Goal: Use online tool/utility

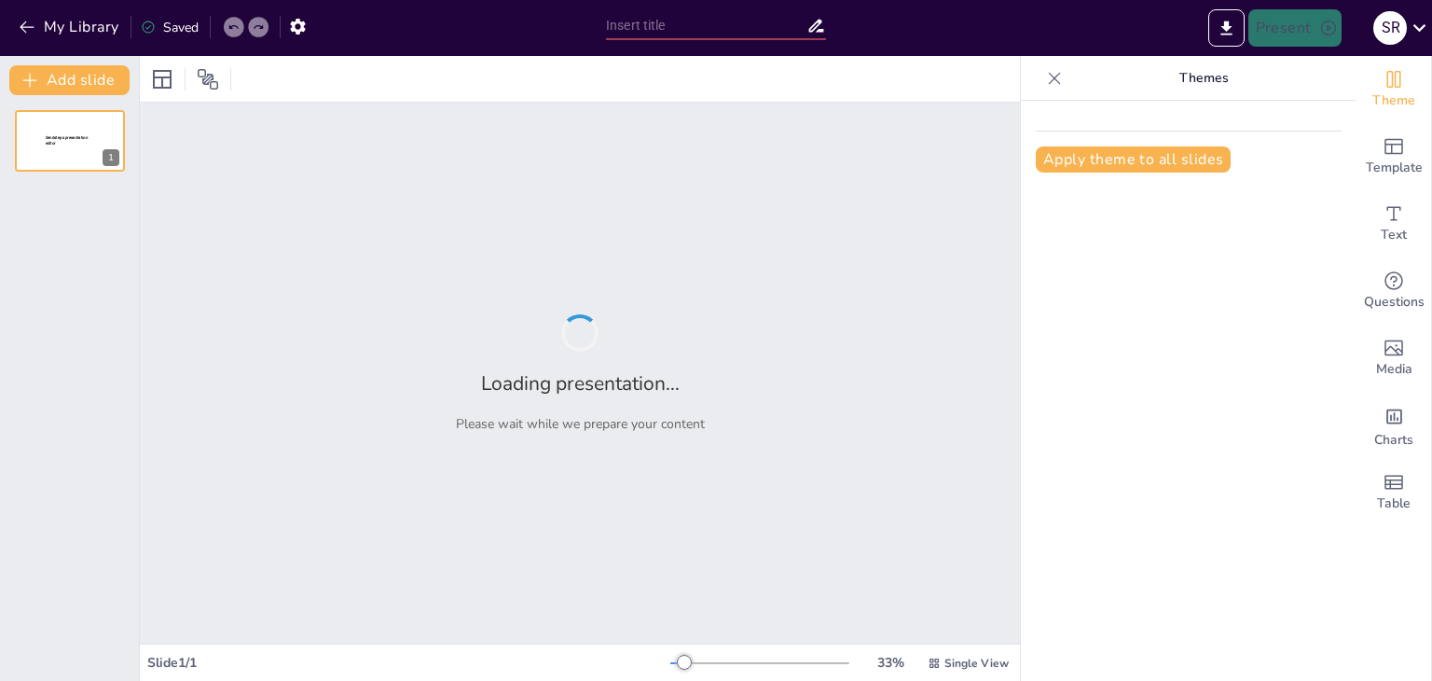
type input "Exploring Cultural Dynamics: A Sociological Perspective for Grade 10"
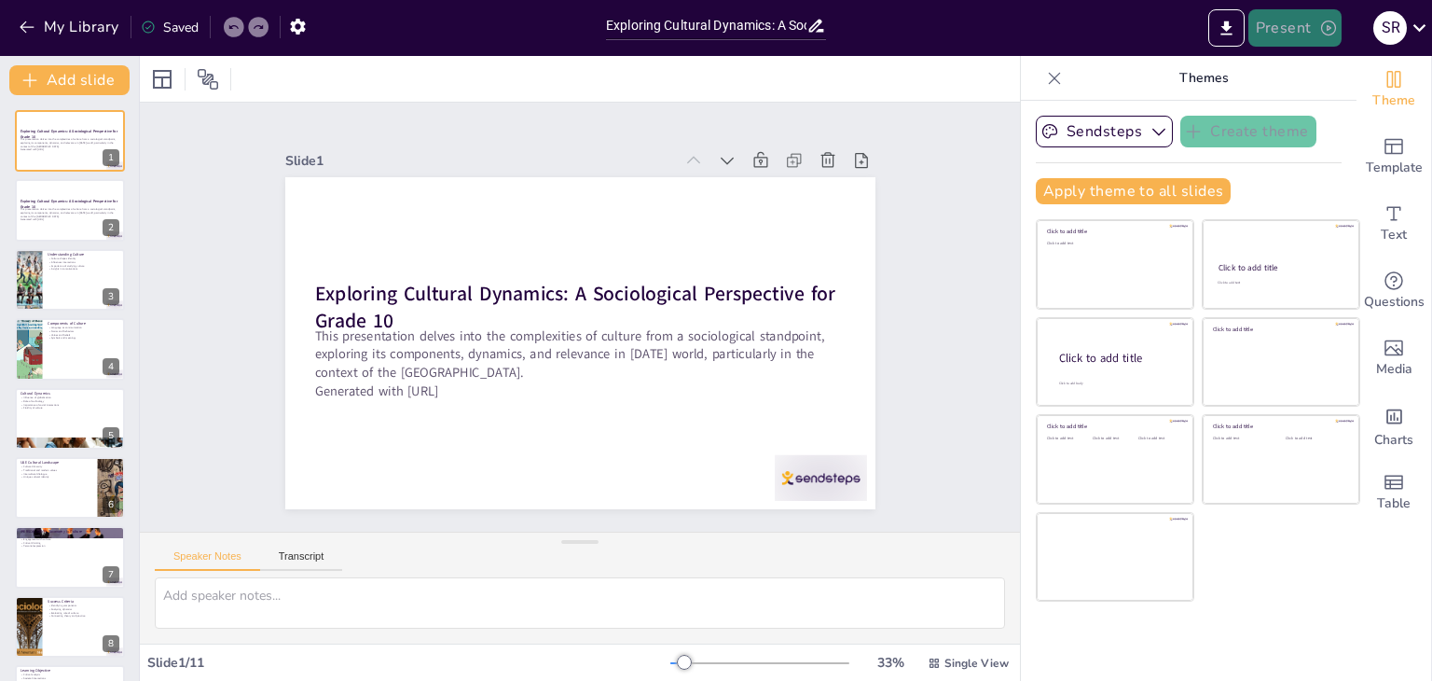
click at [1320, 20] on icon "button" at bounding box center [1328, 28] width 19 height 19
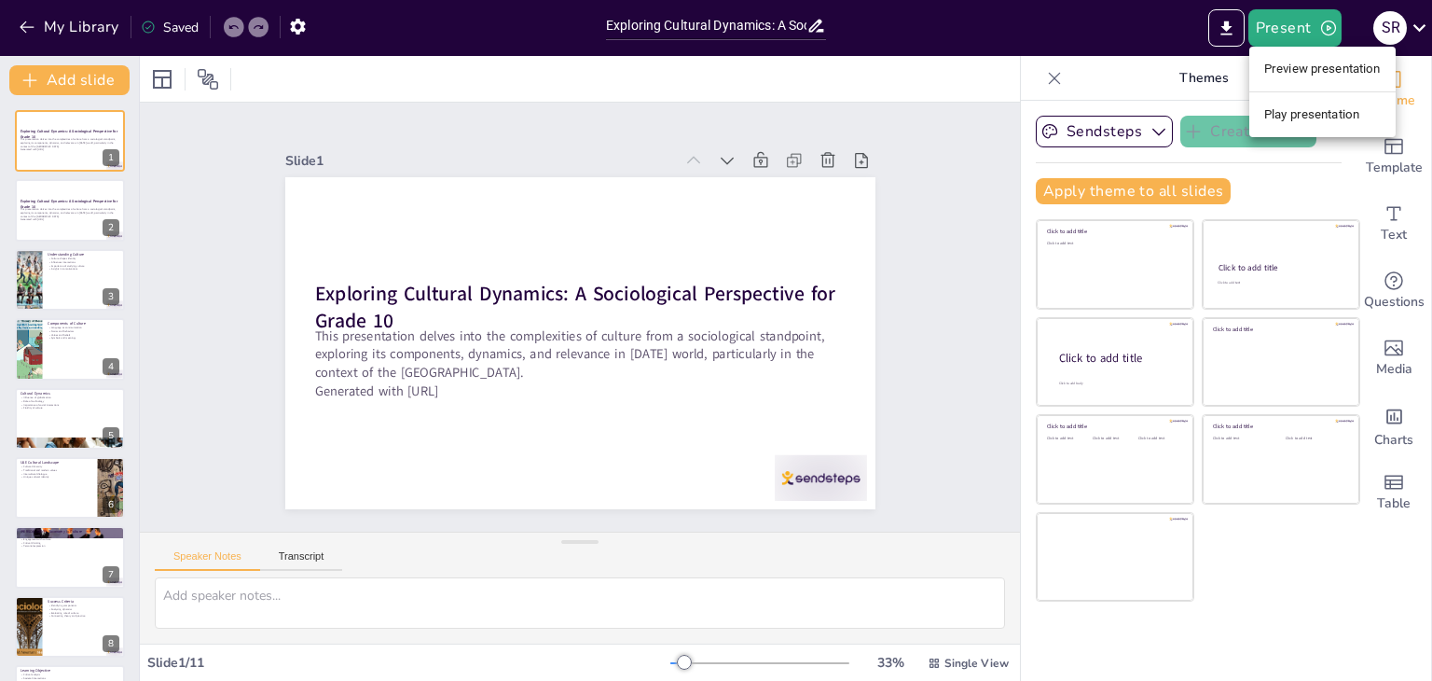
click at [1285, 31] on div at bounding box center [716, 340] width 1432 height 681
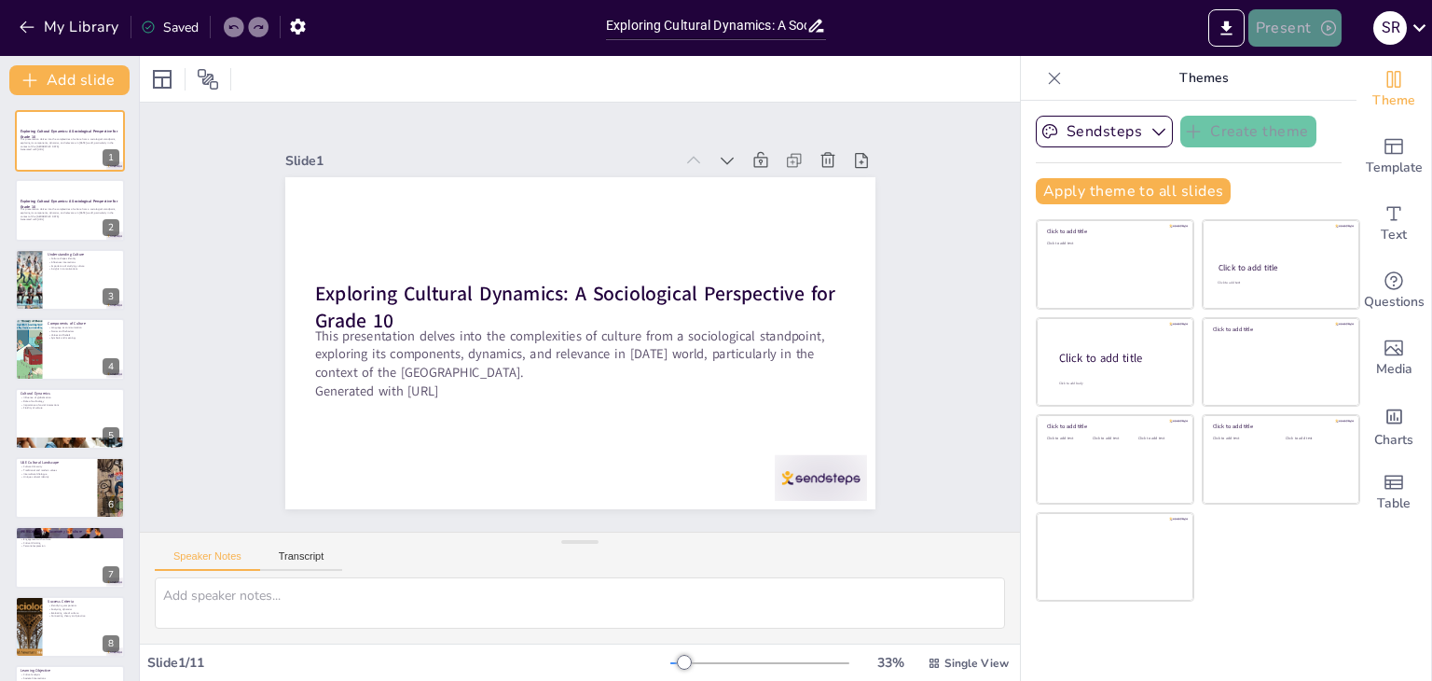
click at [1274, 21] on button "Present" at bounding box center [1294, 27] width 93 height 37
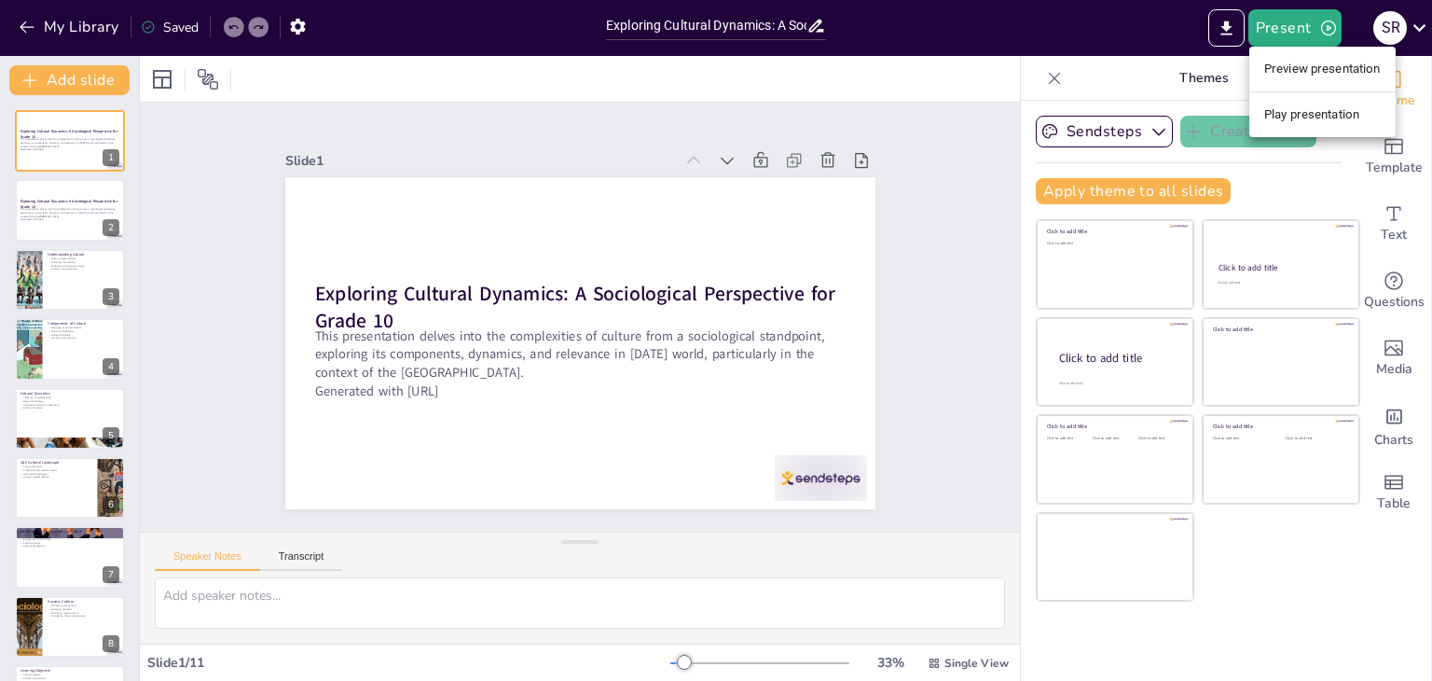
click at [54, 211] on div at bounding box center [716, 340] width 1432 height 681
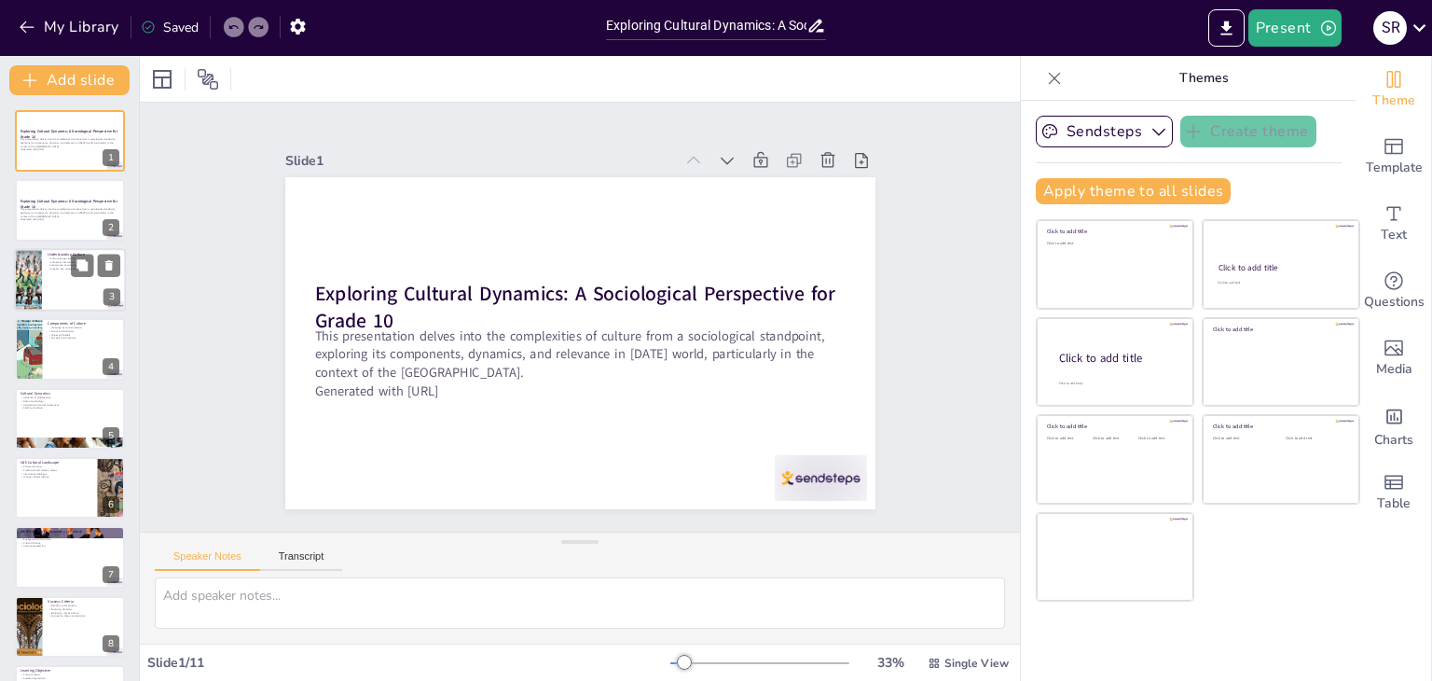
click at [58, 284] on div at bounding box center [70, 279] width 112 height 63
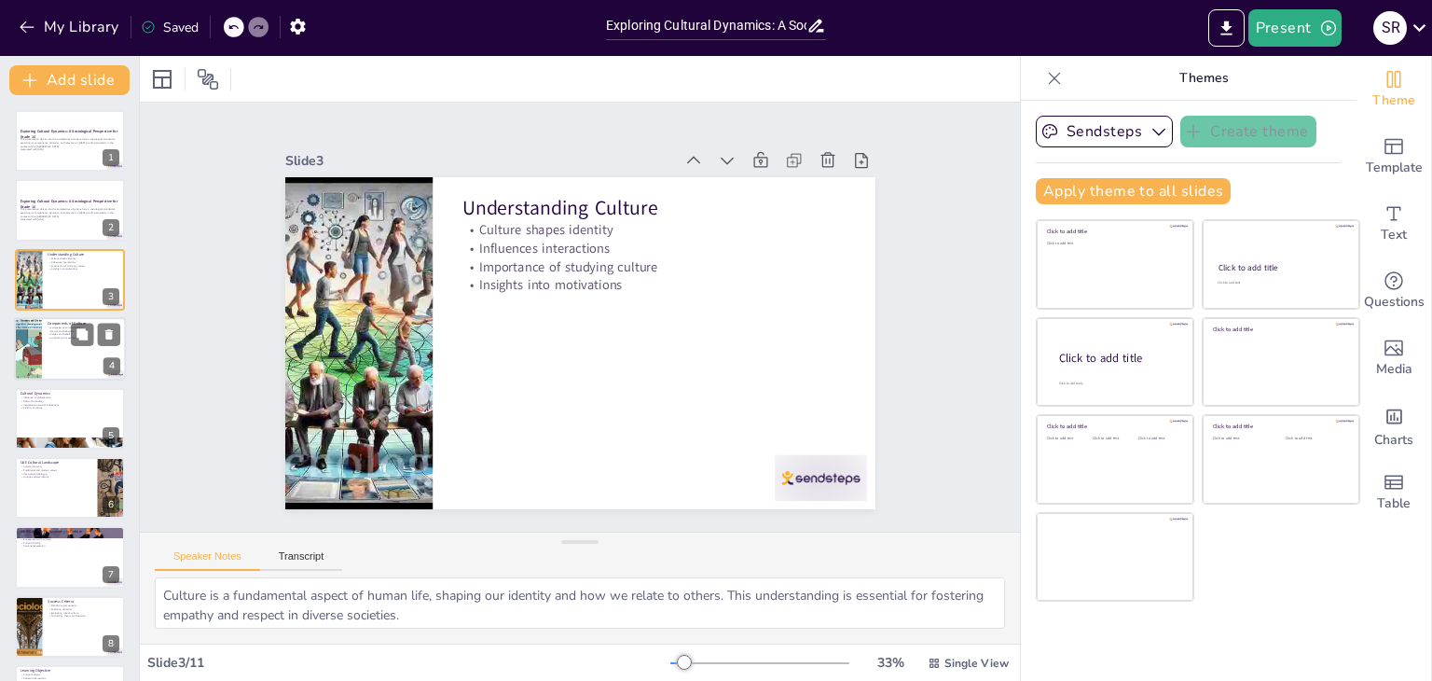
click at [60, 344] on div at bounding box center [70, 348] width 112 height 63
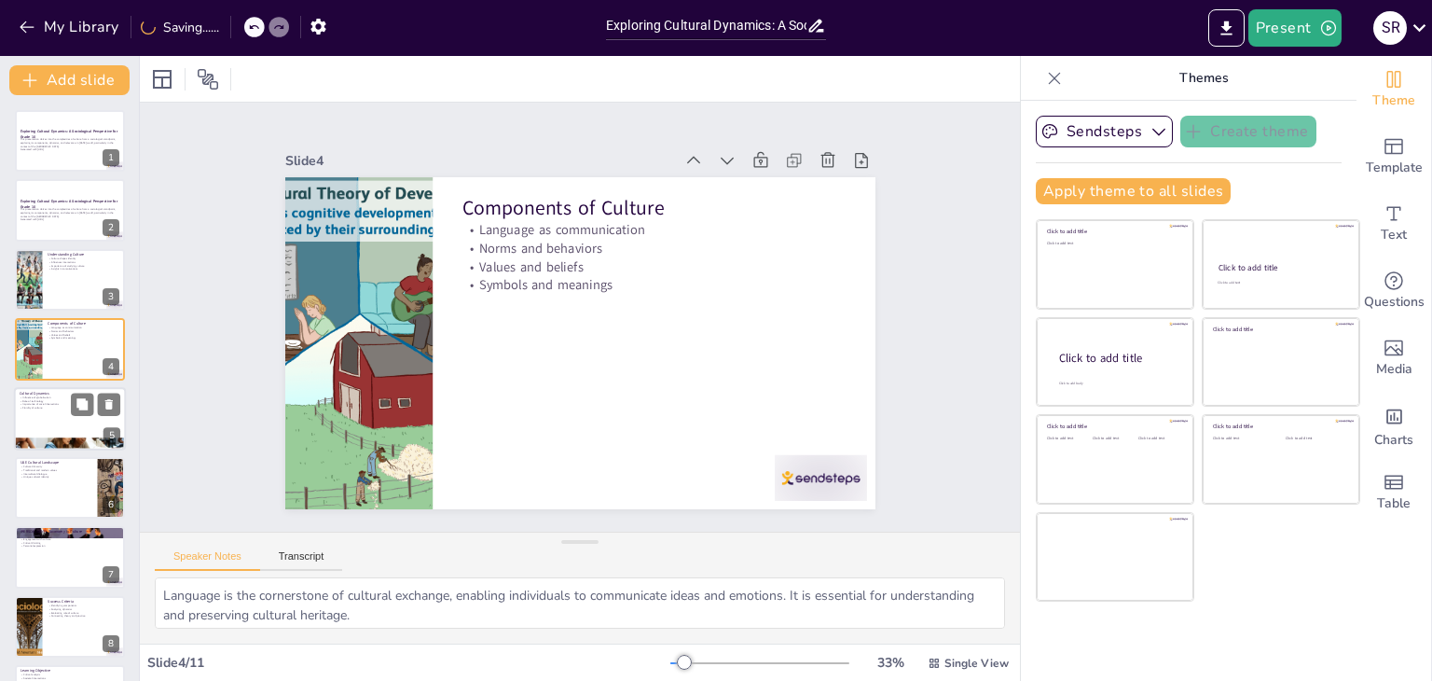
click at [36, 422] on div at bounding box center [70, 418] width 112 height 63
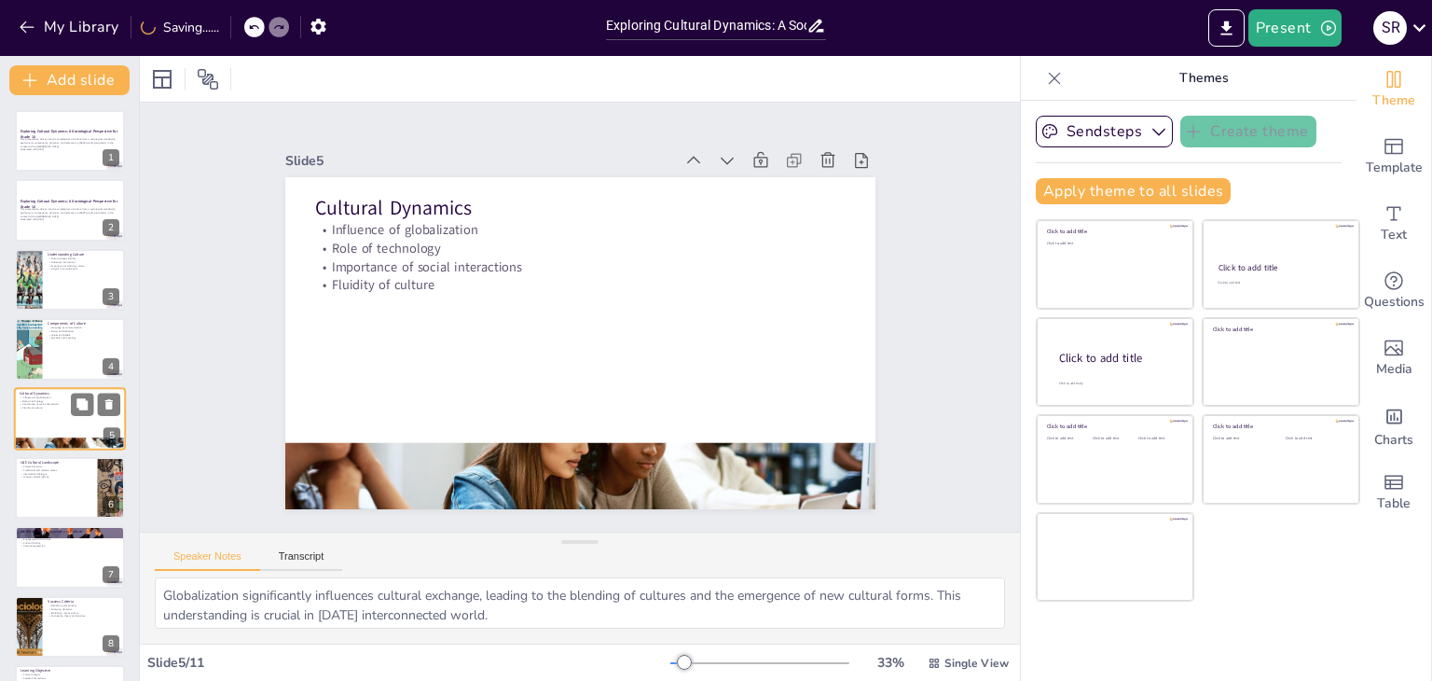
scroll to position [30, 0]
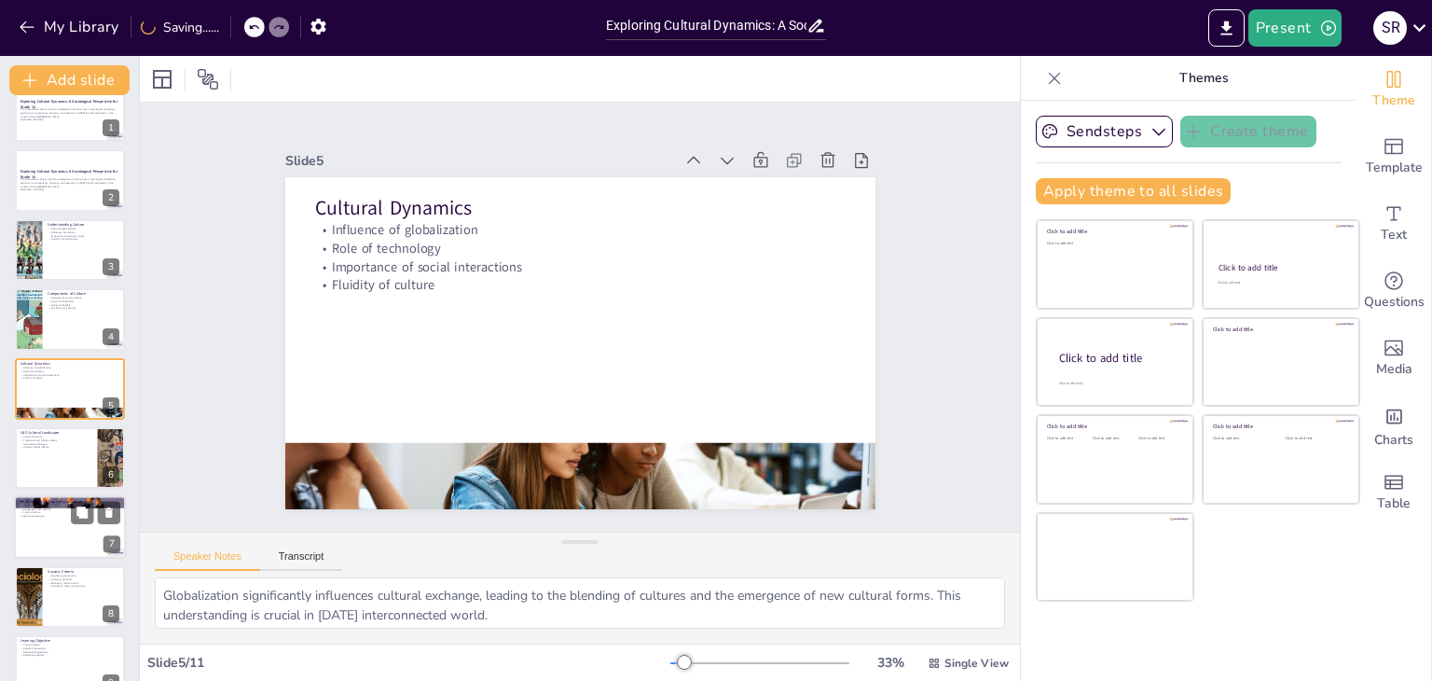
click at [48, 495] on div at bounding box center [70, 501] width 112 height 53
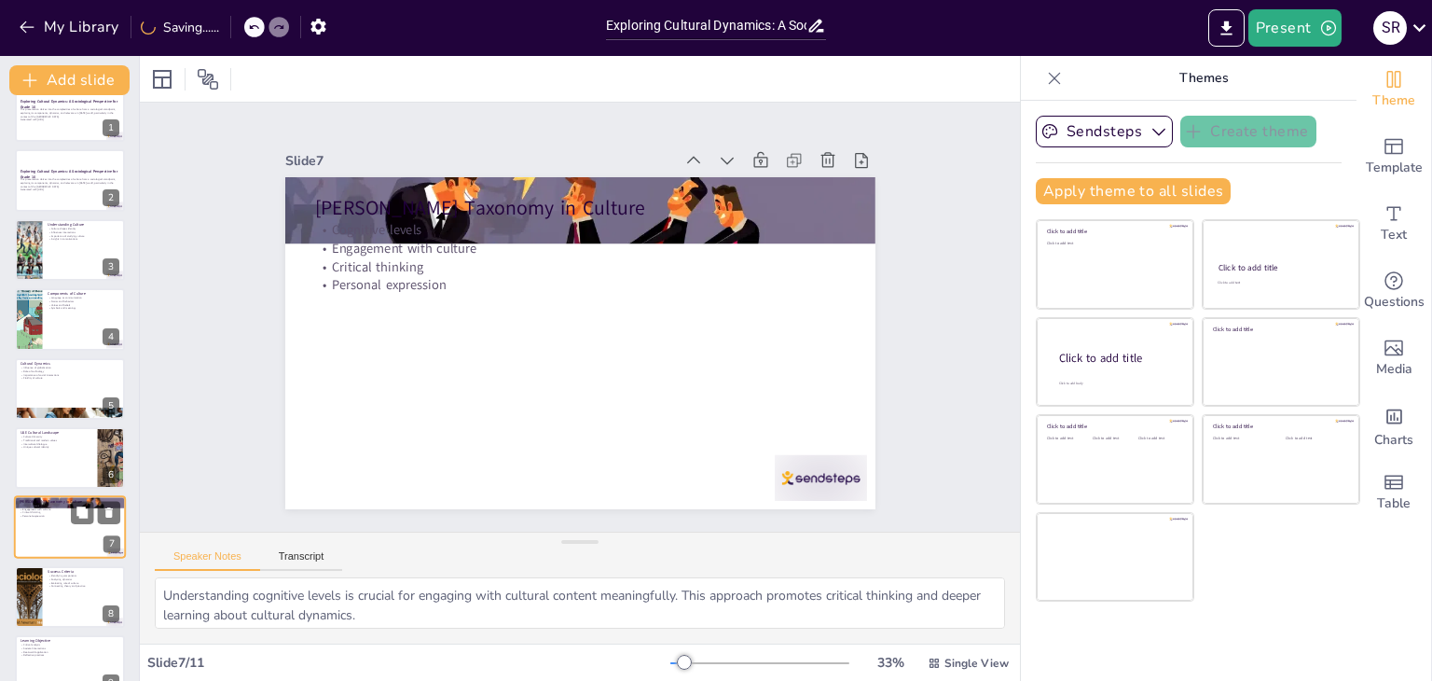
scroll to position [169, 0]
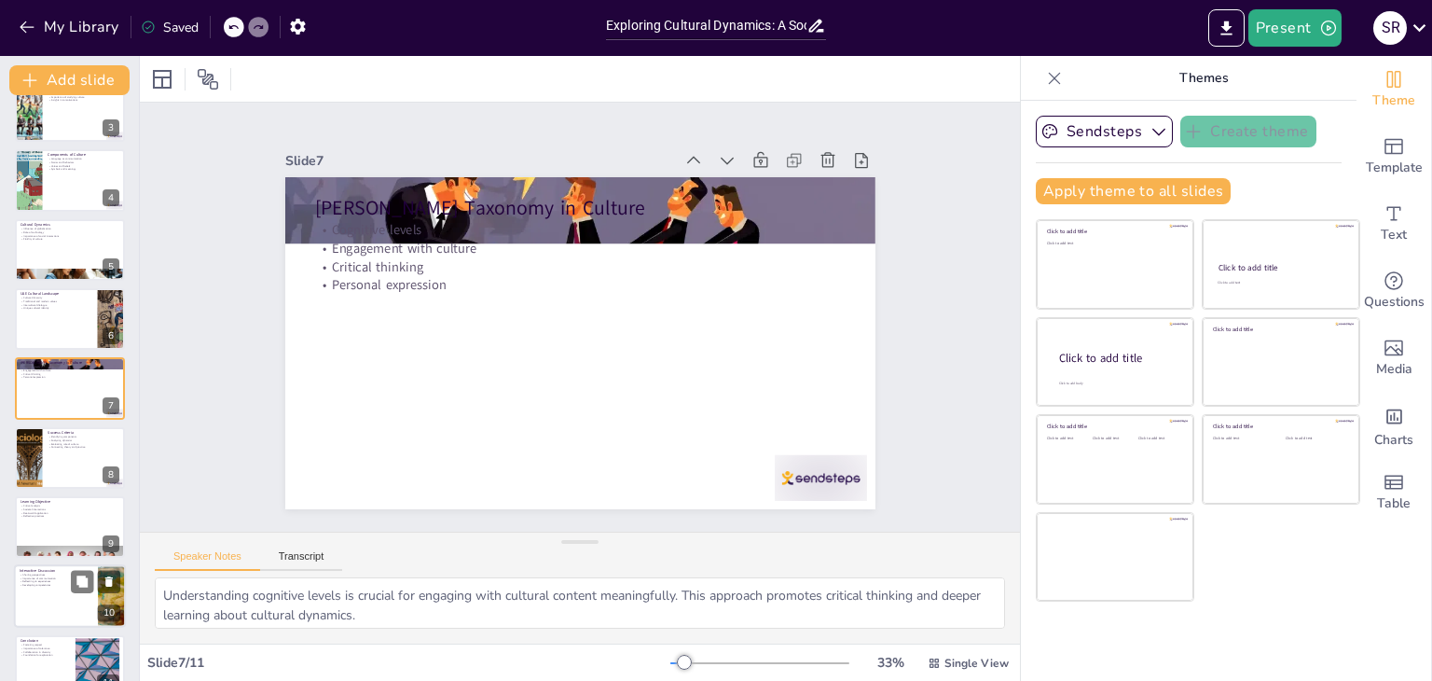
click at [52, 568] on p "Interactive Discussion" at bounding box center [56, 571] width 73 height 6
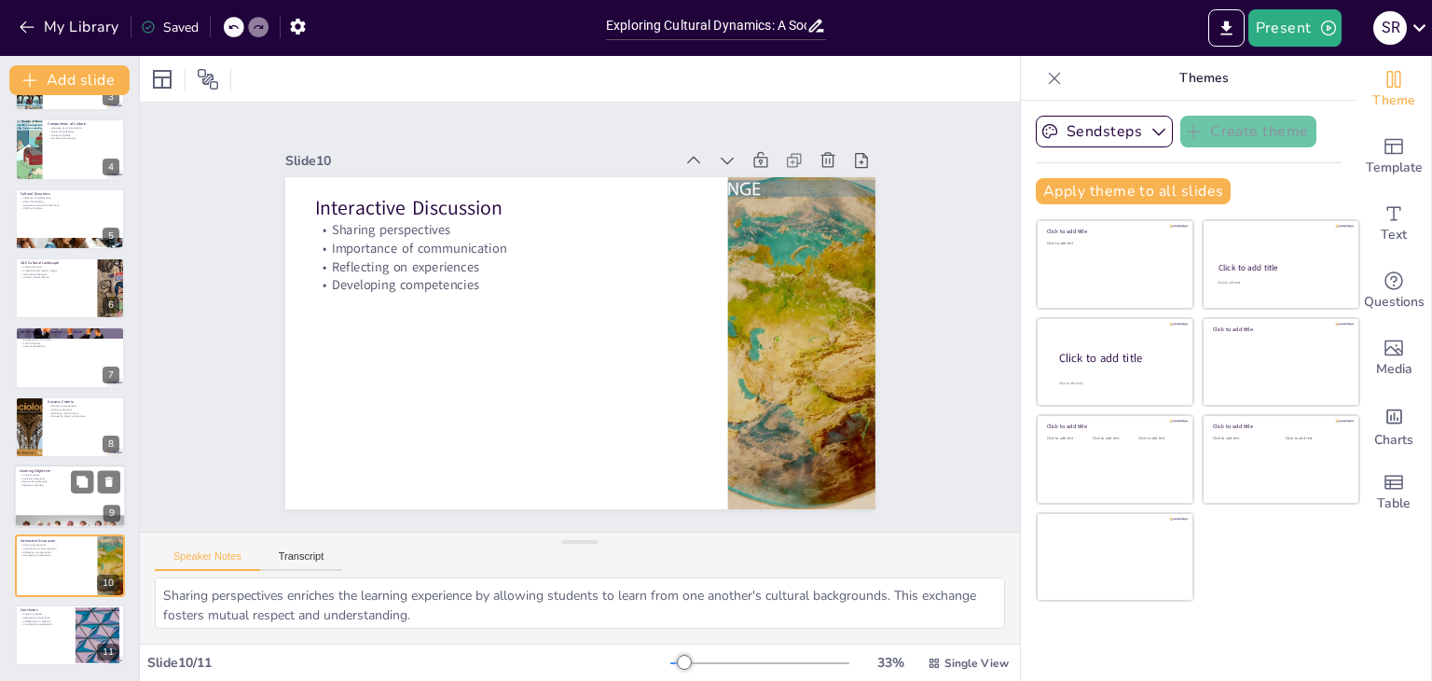
click at [50, 502] on div at bounding box center [70, 495] width 112 height 63
type textarea "Critical analysis is essential for understanding the complexities of culture an…"
